Goal: Find specific page/section: Find specific page/section

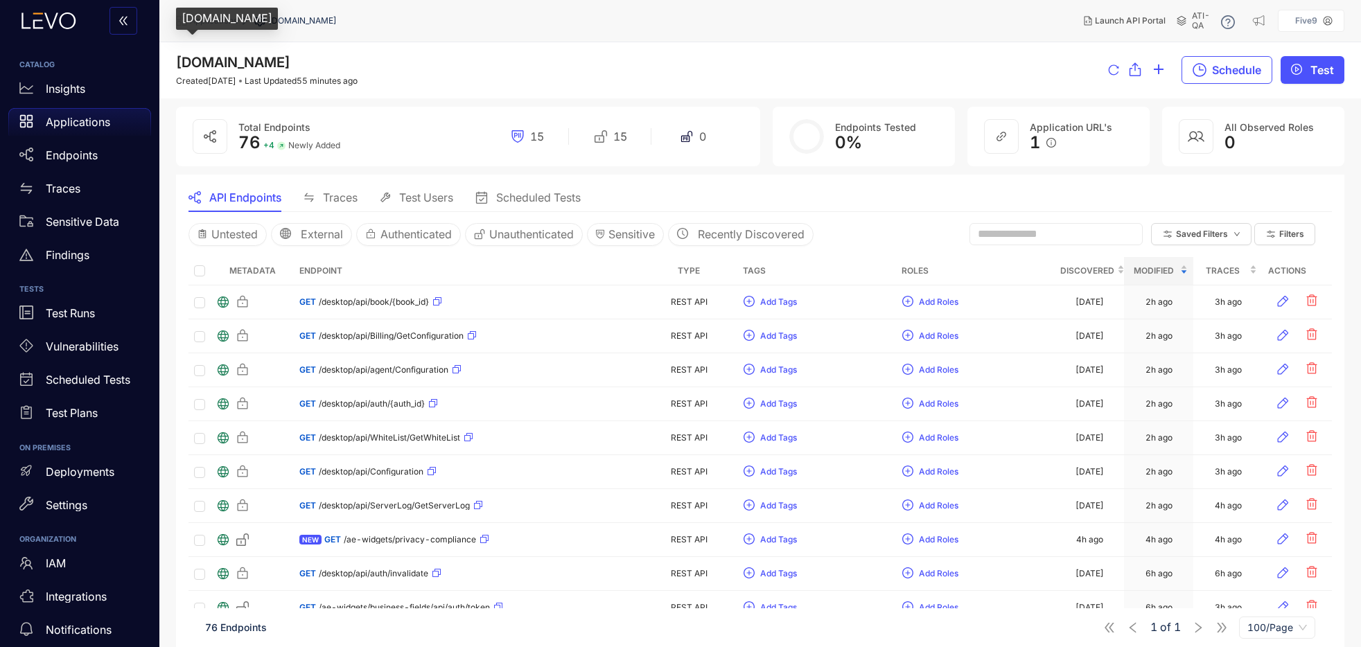
click at [186, 60] on span "[DOMAIN_NAME]" at bounding box center [233, 62] width 114 height 17
copy span "[DOMAIN_NAME]"
click at [477, 66] on div "[DOMAIN_NAME] Created [DATE] Last Updated 55 minutes ago Schedule Test" at bounding box center [760, 70] width 1168 height 31
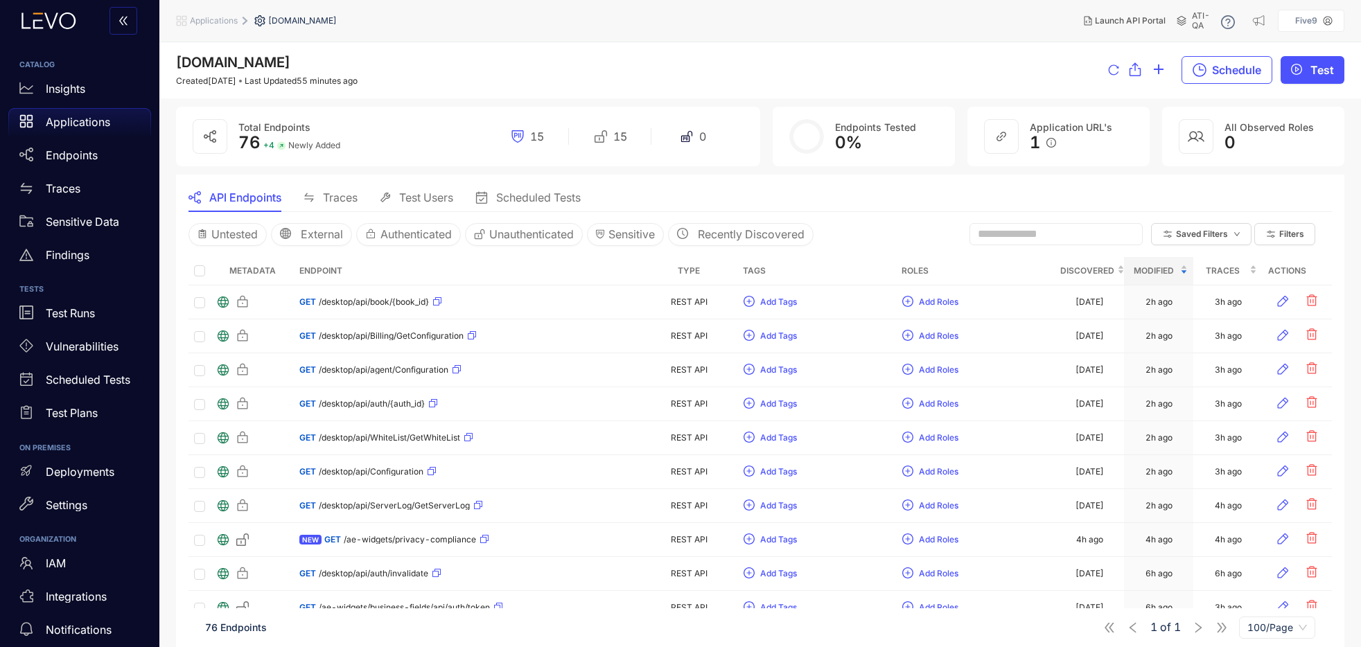
click at [290, 63] on span "[DOMAIN_NAME]" at bounding box center [233, 62] width 114 height 17
copy span "[DOMAIN_NAME]"
click at [519, 69] on div "[DOMAIN_NAME] Created [DATE] Last Updated 55 minutes ago Schedule Test" at bounding box center [760, 70] width 1168 height 31
